Goal: Task Accomplishment & Management: Manage account settings

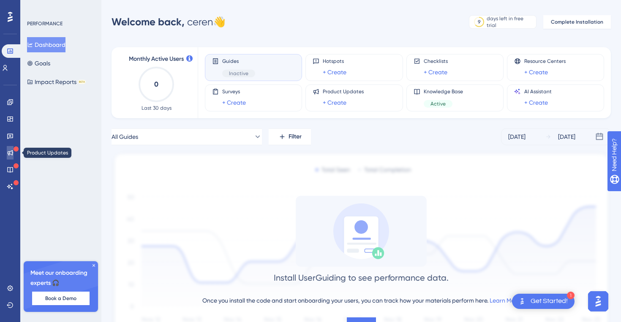
click at [8, 151] on icon at bounding box center [10, 152] width 7 height 7
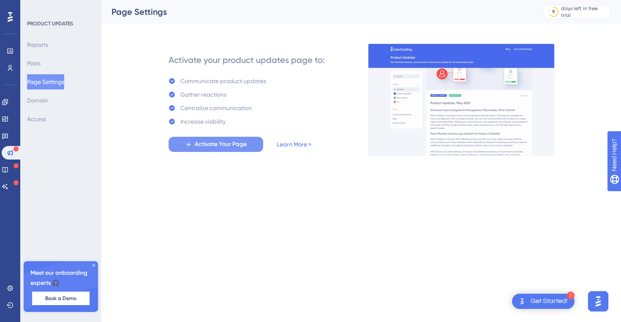
click at [202, 141] on span "Activate Your Page" at bounding box center [221, 144] width 52 height 10
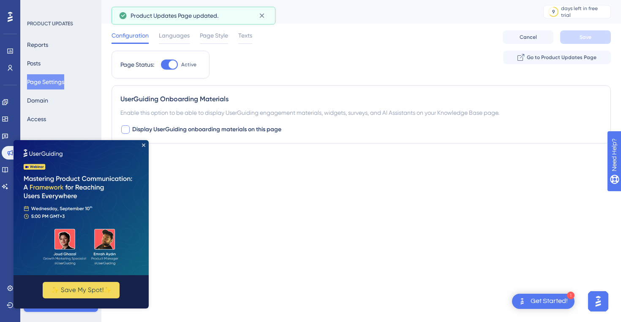
click at [124, 130] on div at bounding box center [125, 129] width 8 height 8
checkbox input "true"
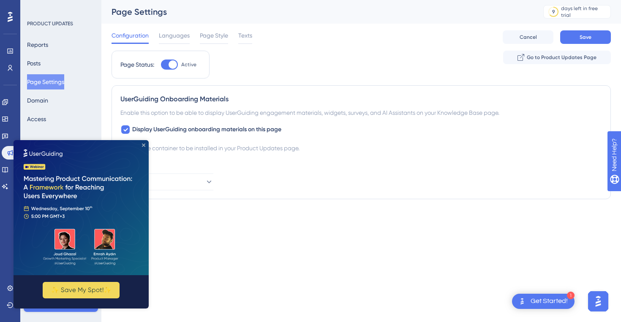
click at [144, 144] on icon "Close Preview" at bounding box center [143, 145] width 3 height 3
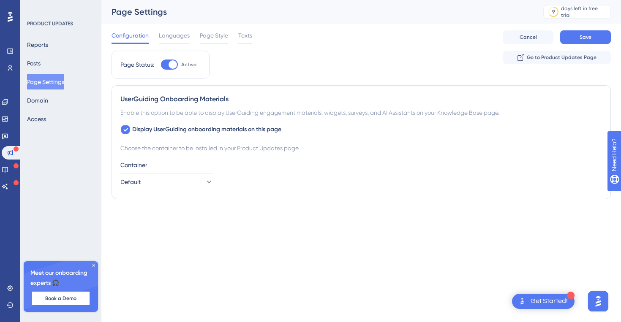
click at [52, 66] on div "Reports Posts Page Settings Domain Access" at bounding box center [61, 82] width 68 height 90
click at [37, 64] on button "Posts" at bounding box center [34, 63] width 14 height 15
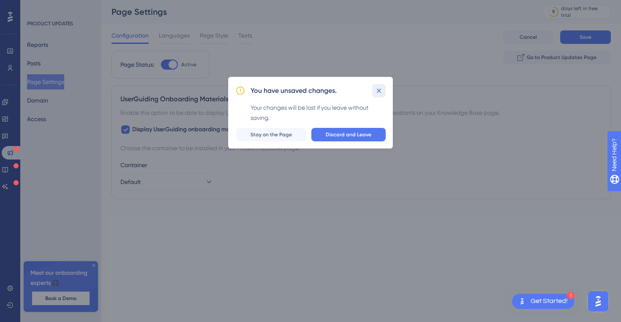
click at [377, 92] on icon at bounding box center [379, 90] width 5 height 5
